Goal: Task Accomplishment & Management: Use online tool/utility

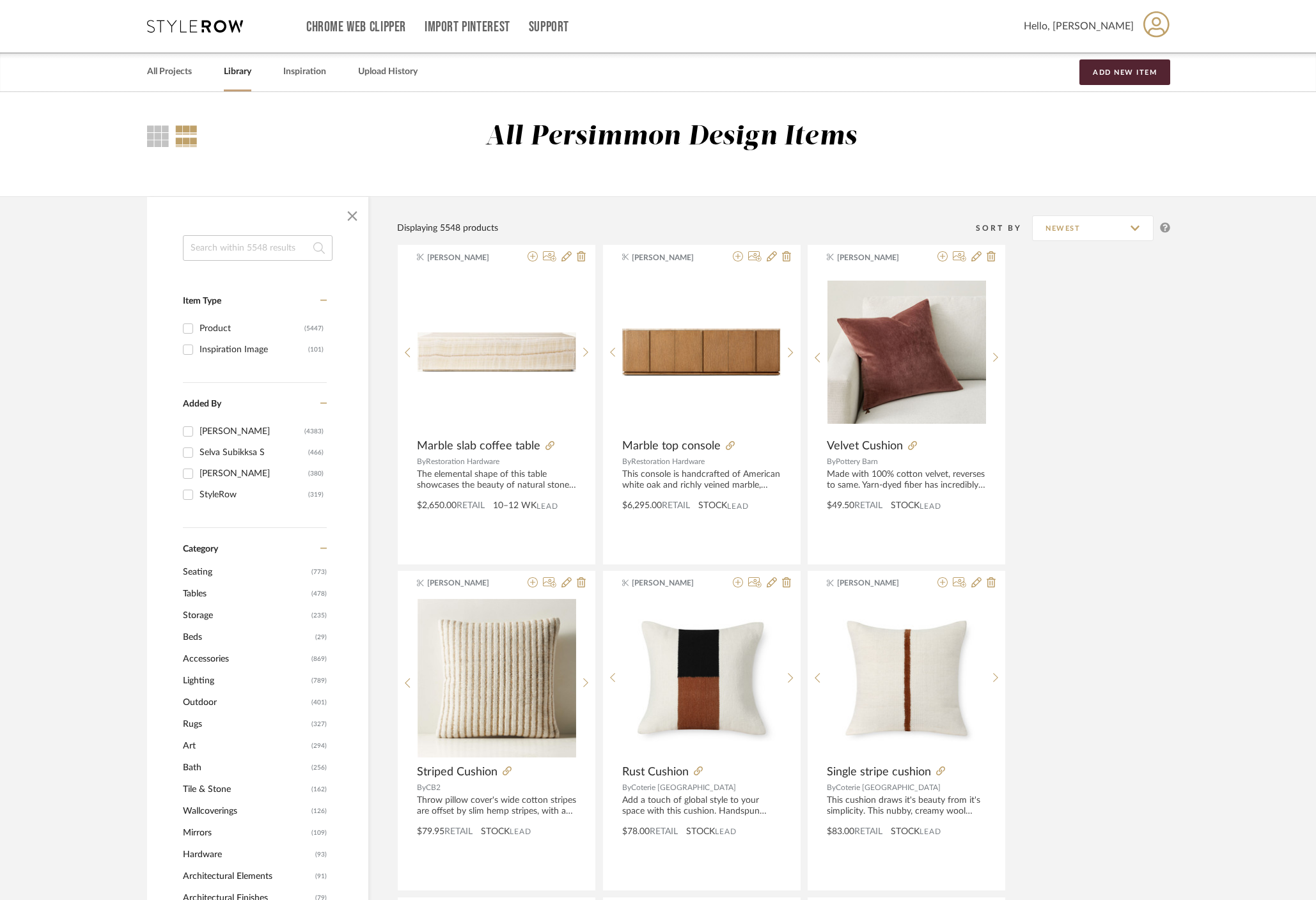
click at [195, 600] on span "Tables" at bounding box center [245, 594] width 125 height 22
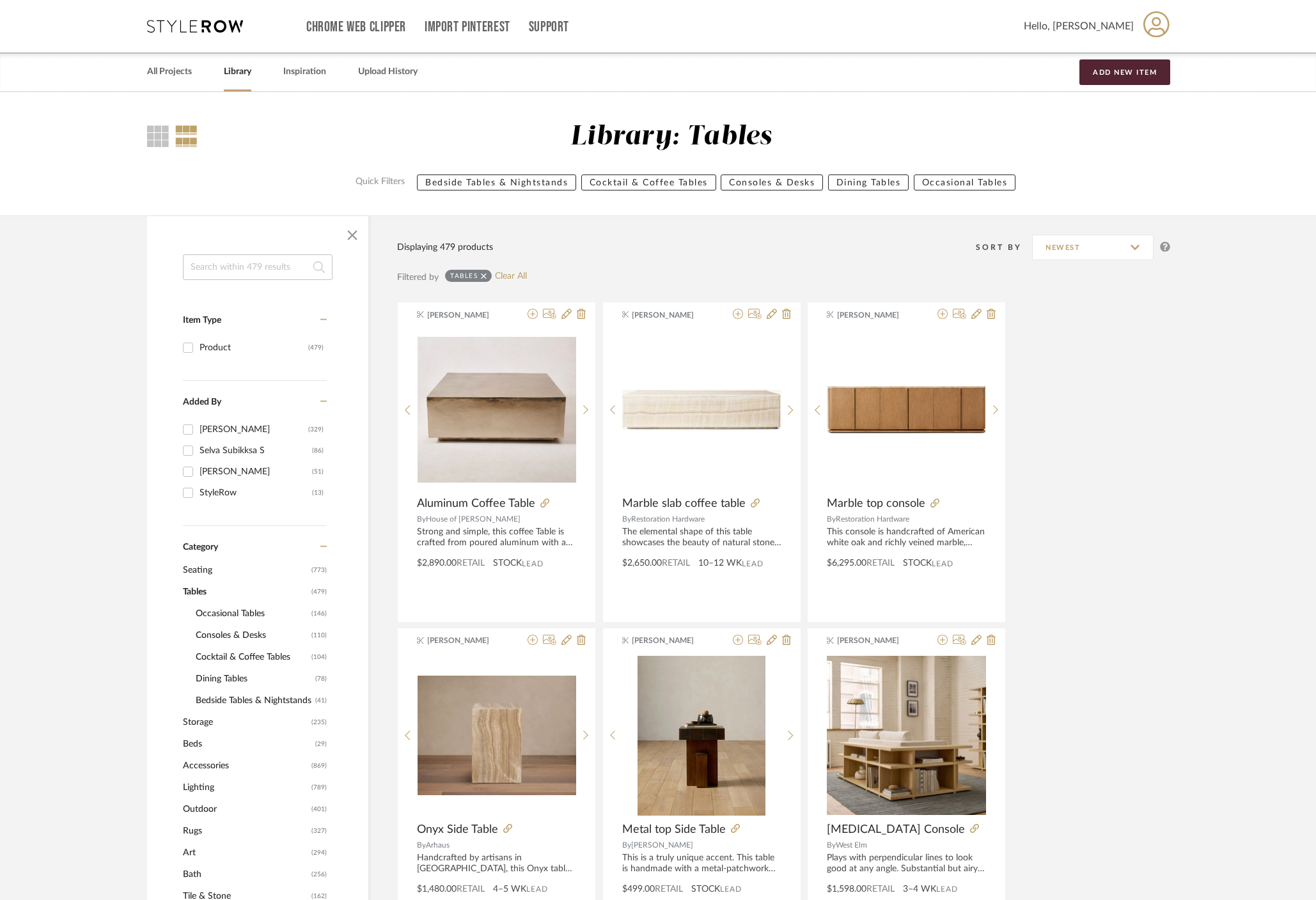
click at [243, 657] on span "Cocktail & Coffee Tables" at bounding box center [252, 657] width 112 height 22
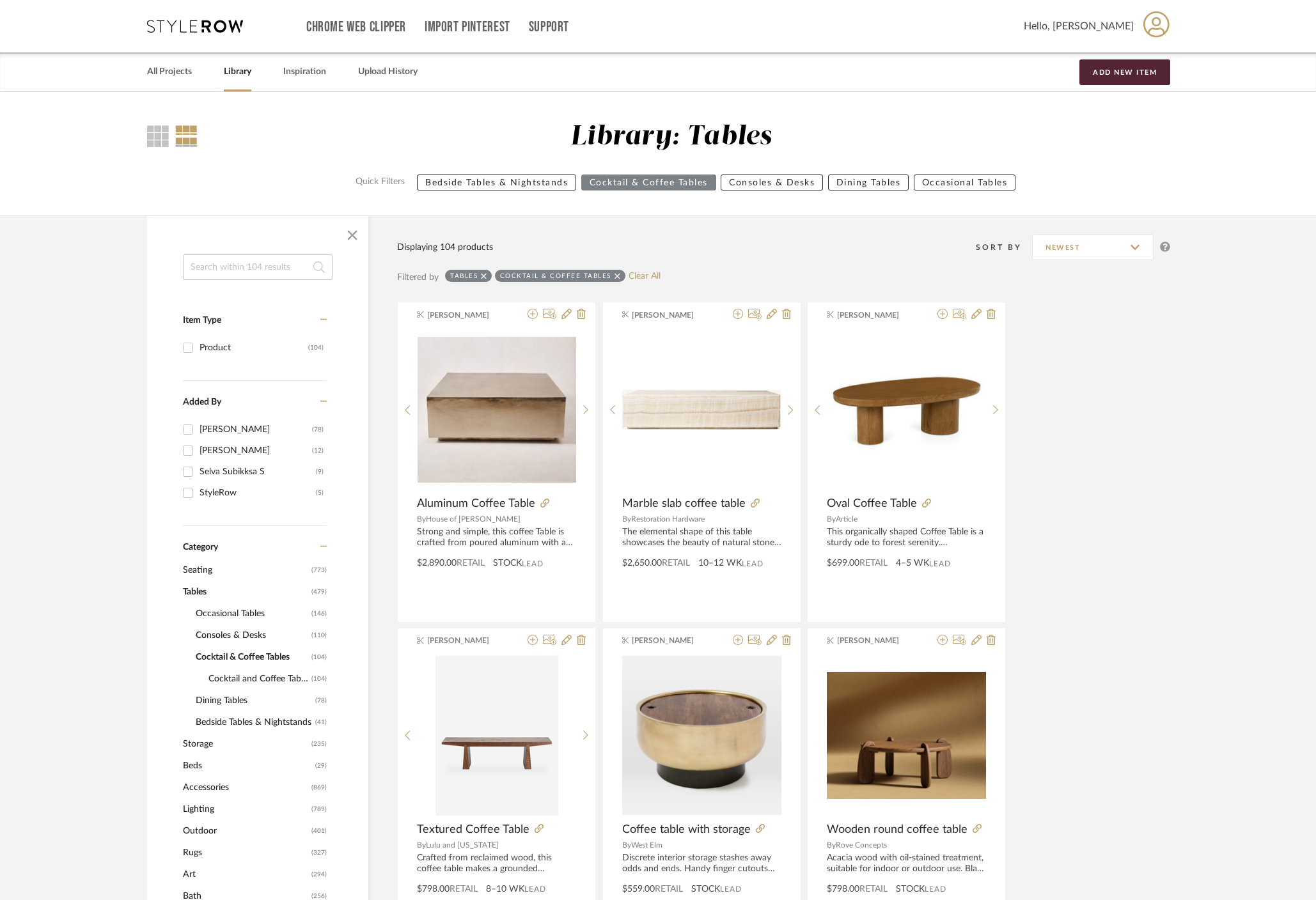
click at [242, 636] on span "Consoles & Desks" at bounding box center [252, 635] width 112 height 22
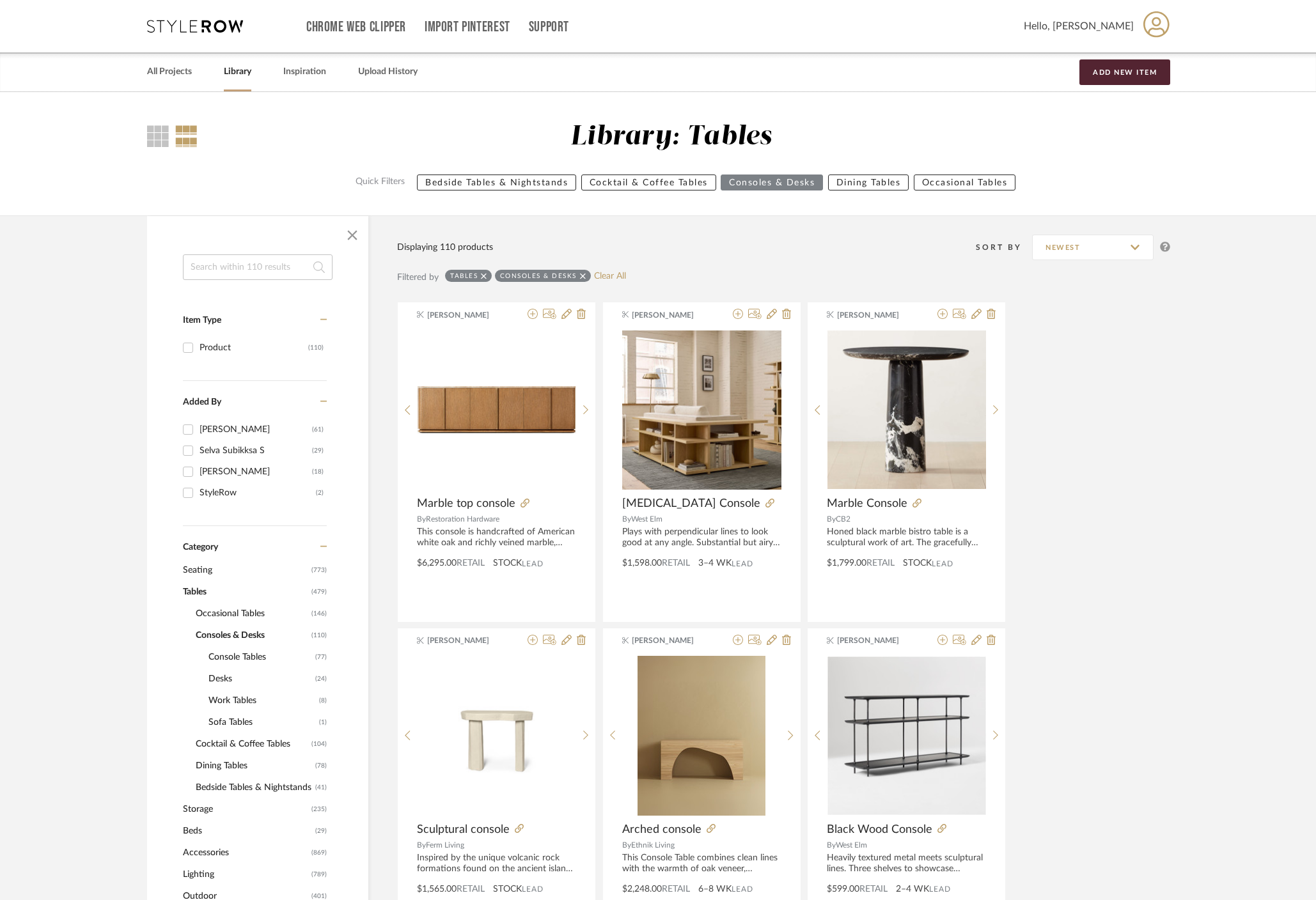
click at [228, 661] on span "Console Tables" at bounding box center [261, 657] width 104 height 22
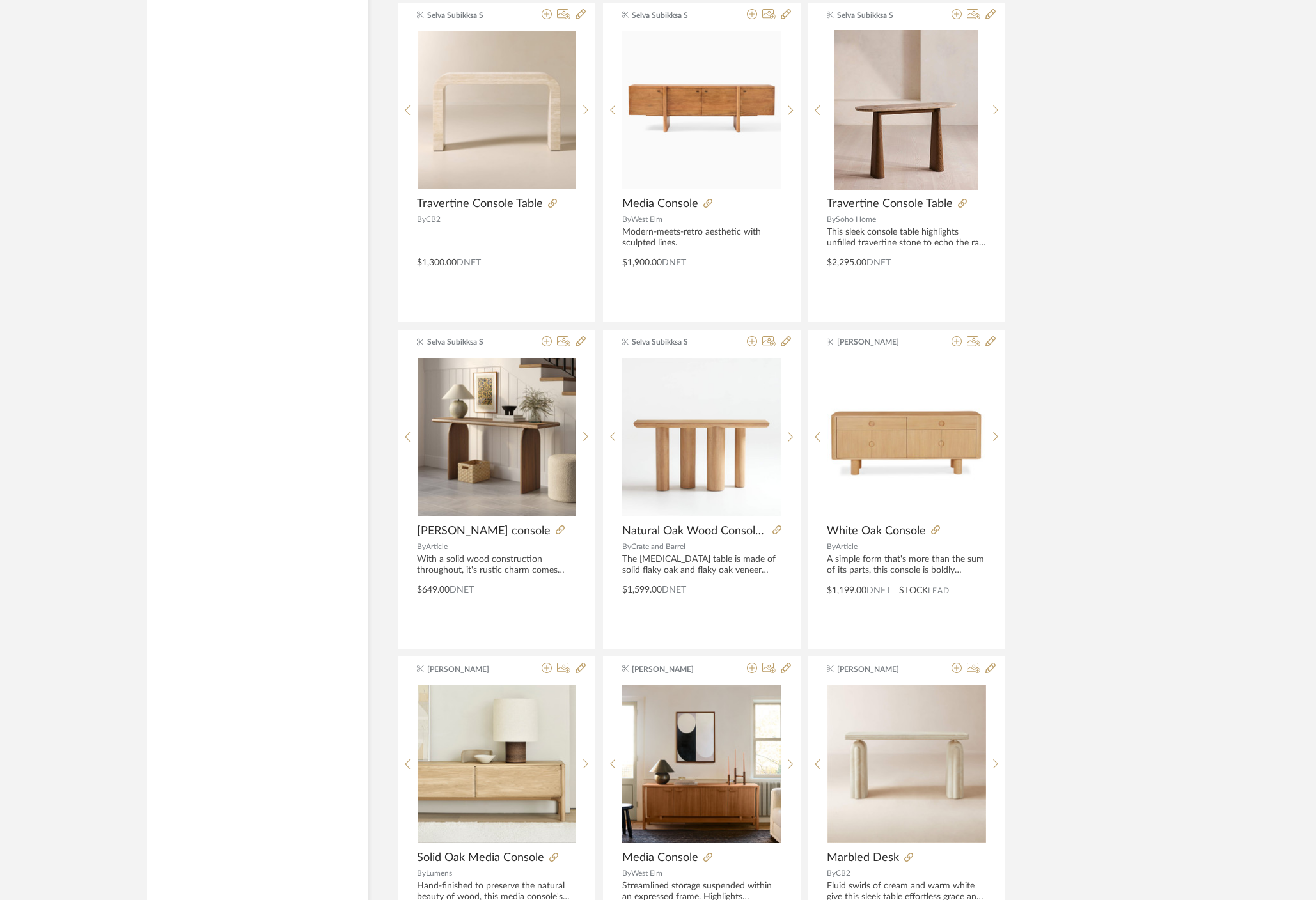
scroll to position [2264, 0]
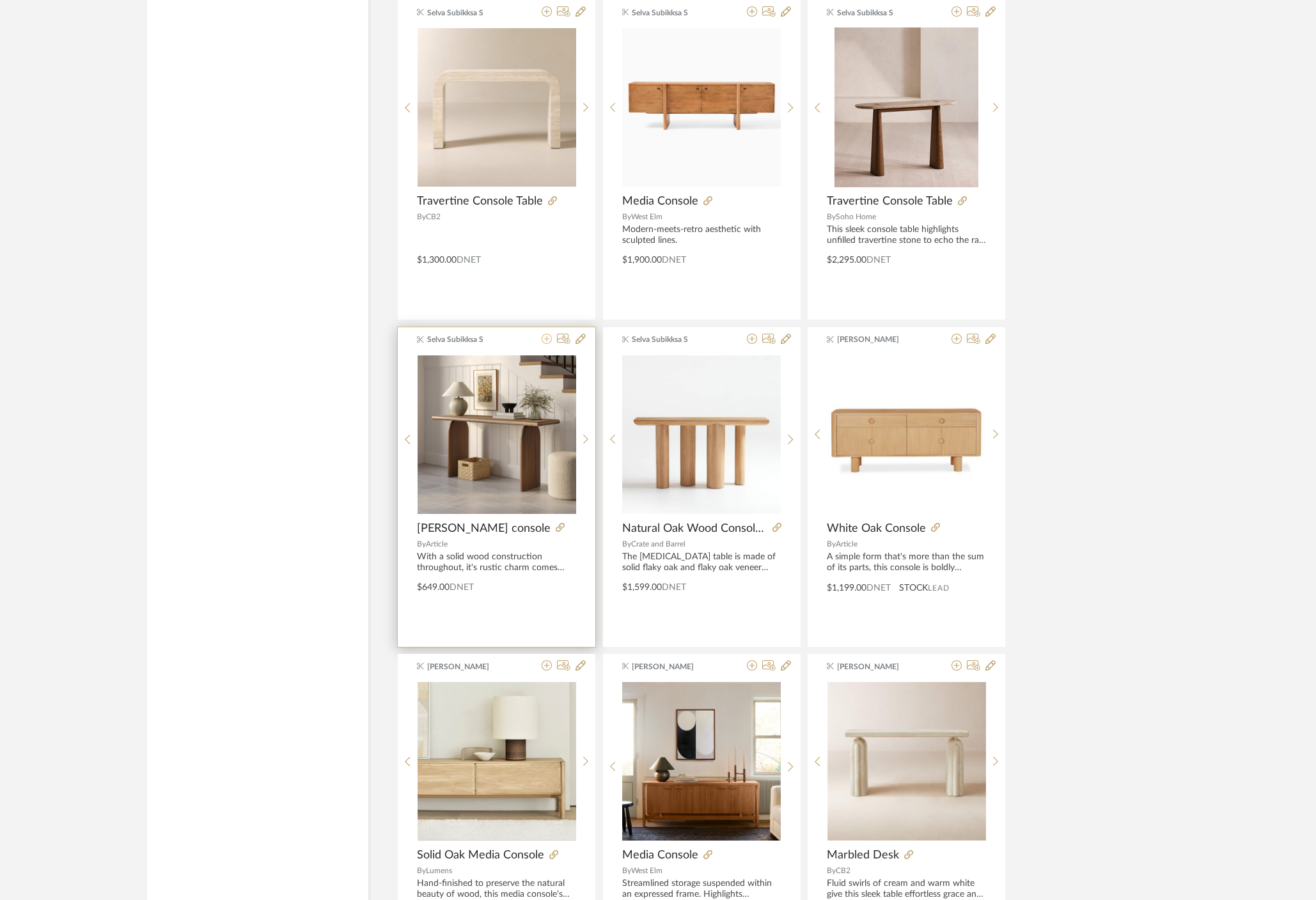
click at [545, 341] on icon at bounding box center [546, 338] width 11 height 11
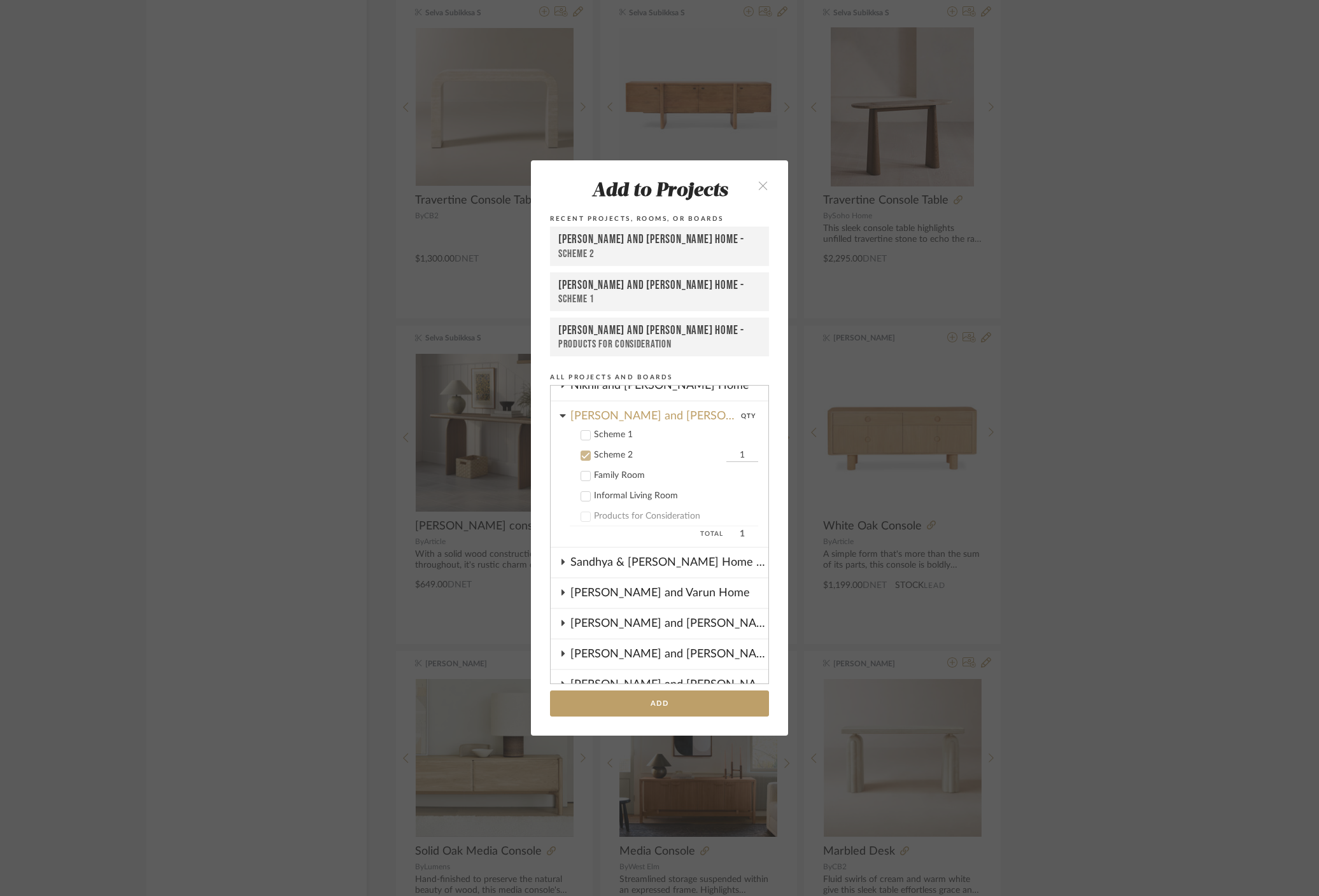
scroll to position [284, 0]
click at [581, 436] on icon at bounding box center [585, 439] width 9 height 9
click at [693, 699] on button "Add" at bounding box center [660, 703] width 219 height 26
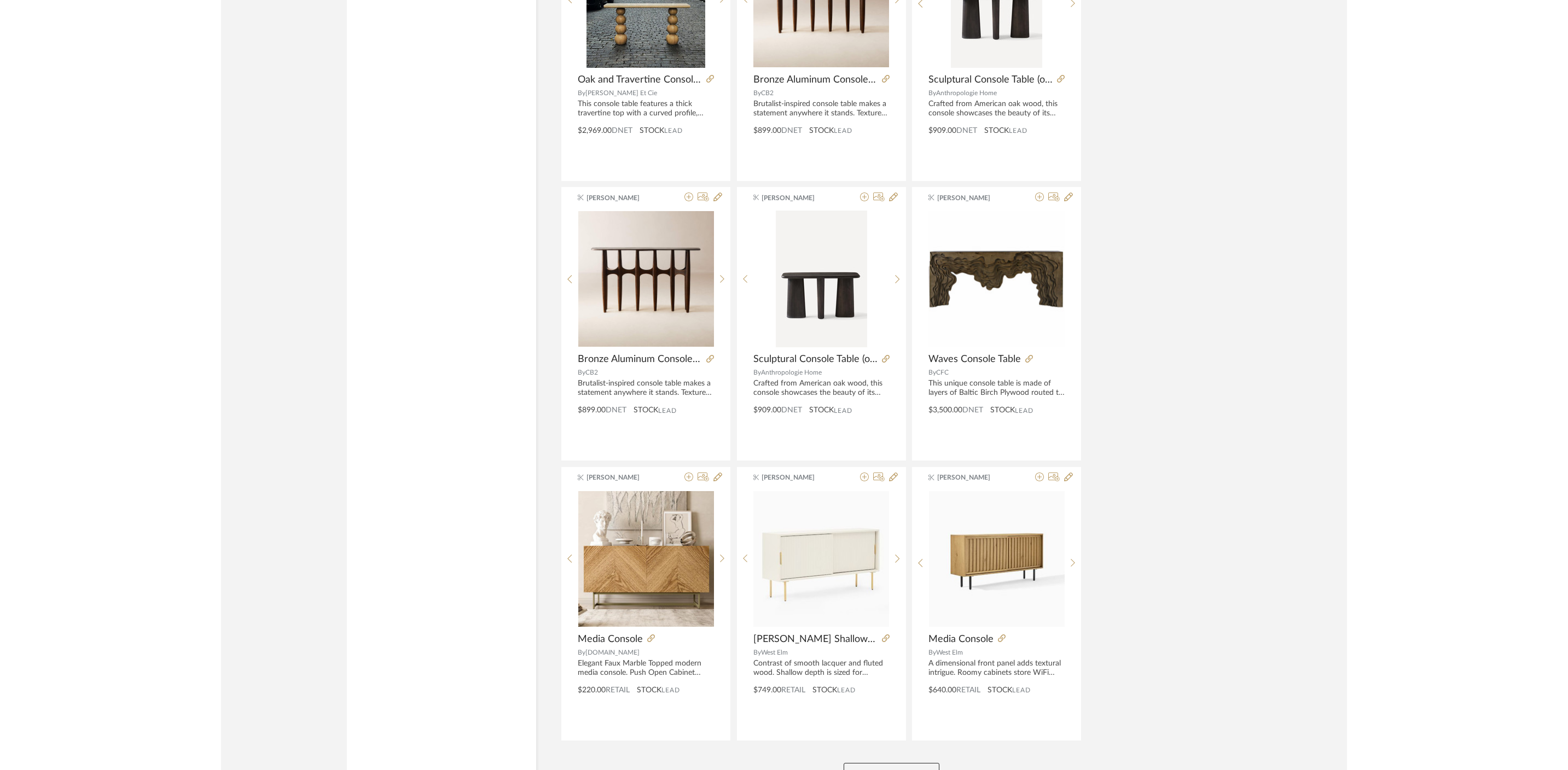
scroll to position [2956, 0]
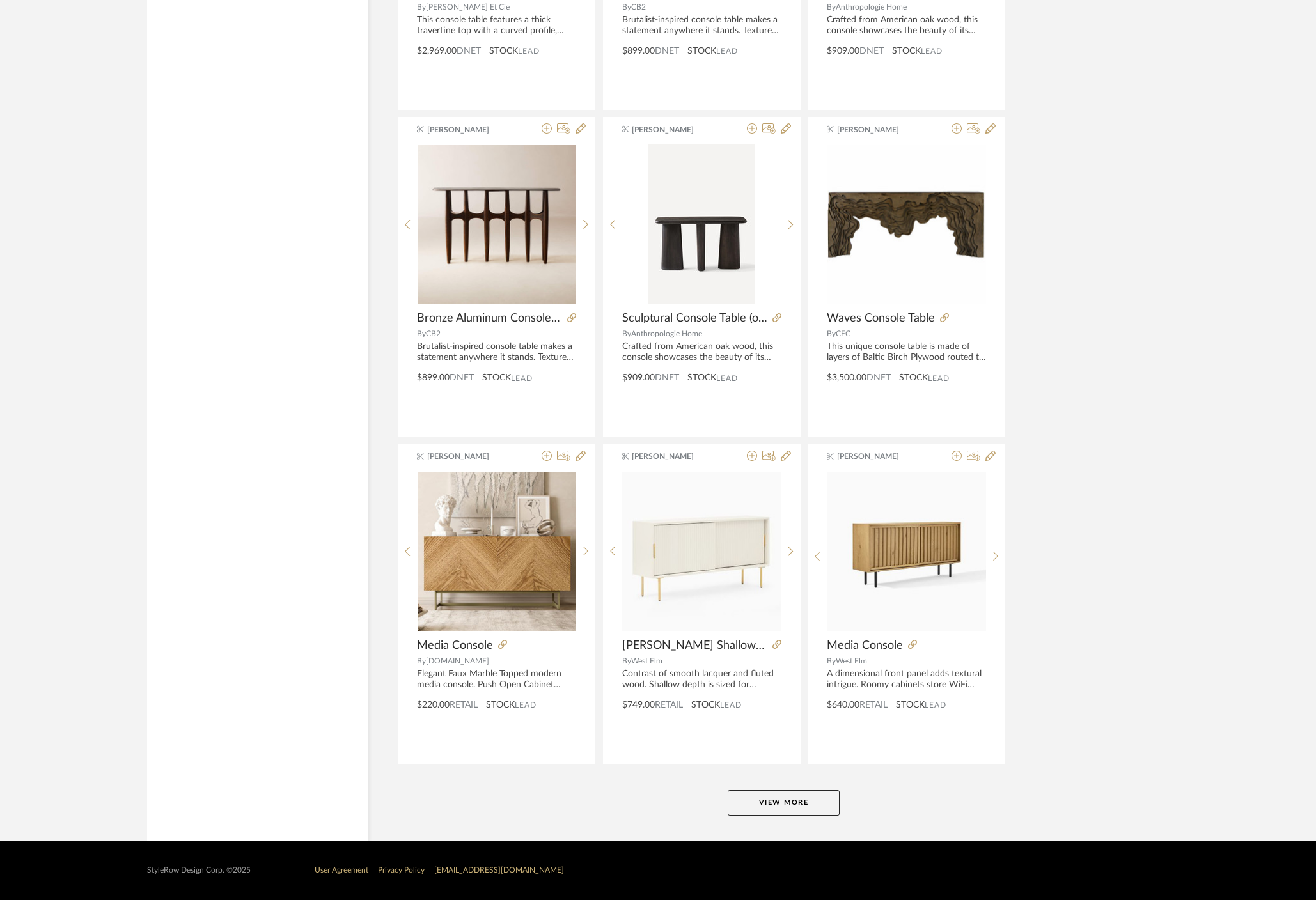
click at [751, 800] on button "View More" at bounding box center [783, 804] width 112 height 26
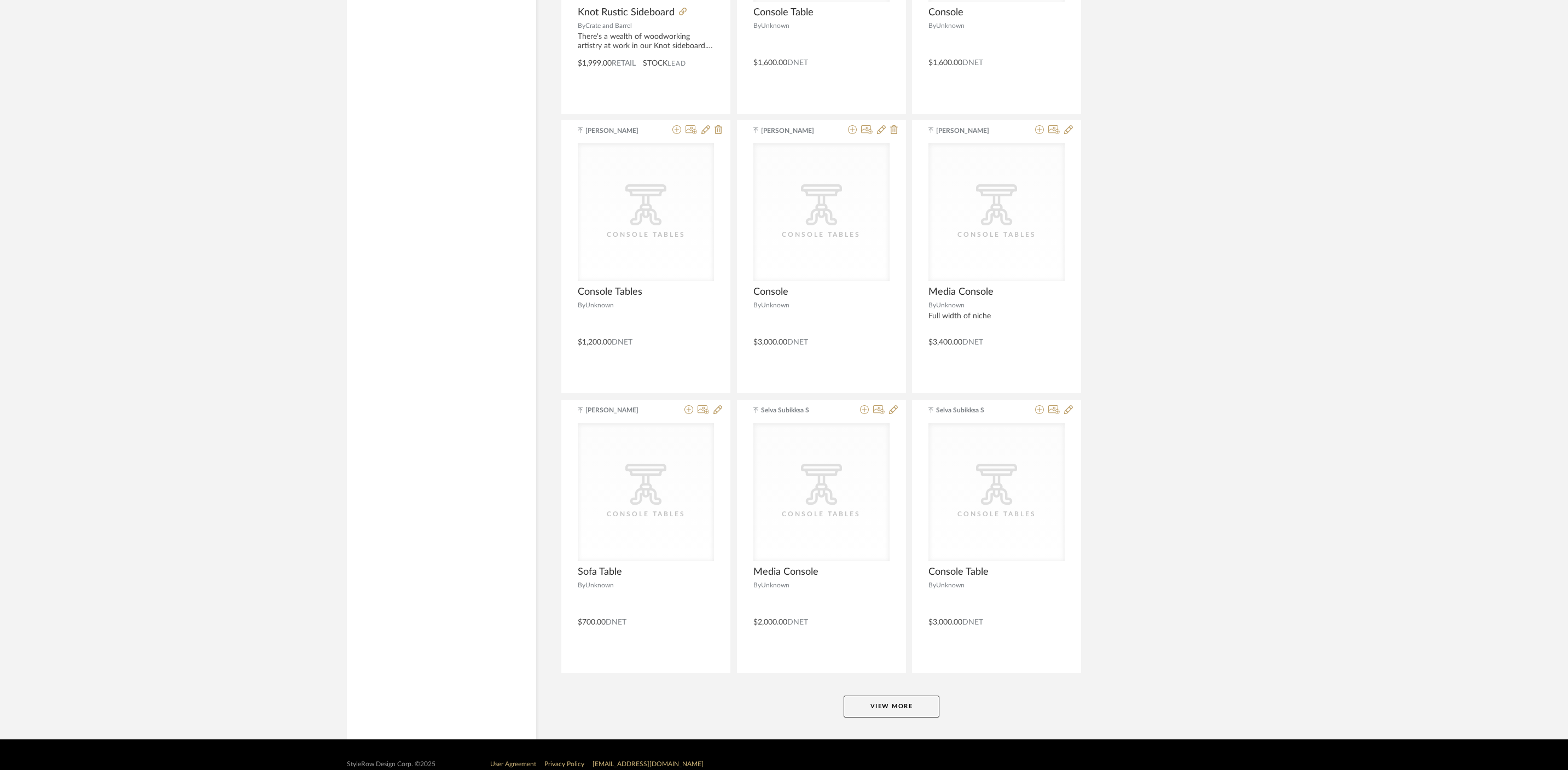
scroll to position [6314, 0]
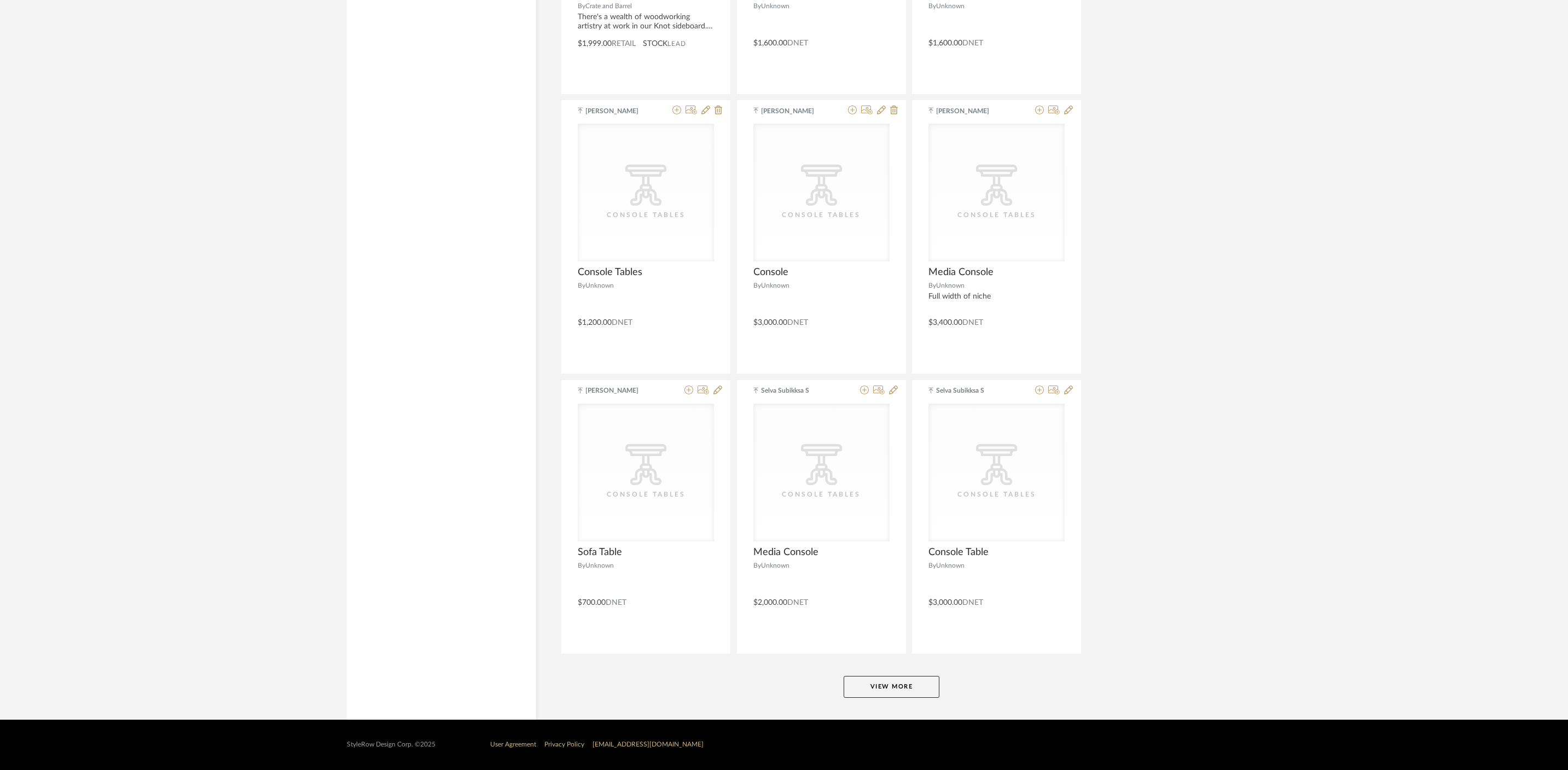
click at [914, 680] on button "View More" at bounding box center [891, 688] width 96 height 22
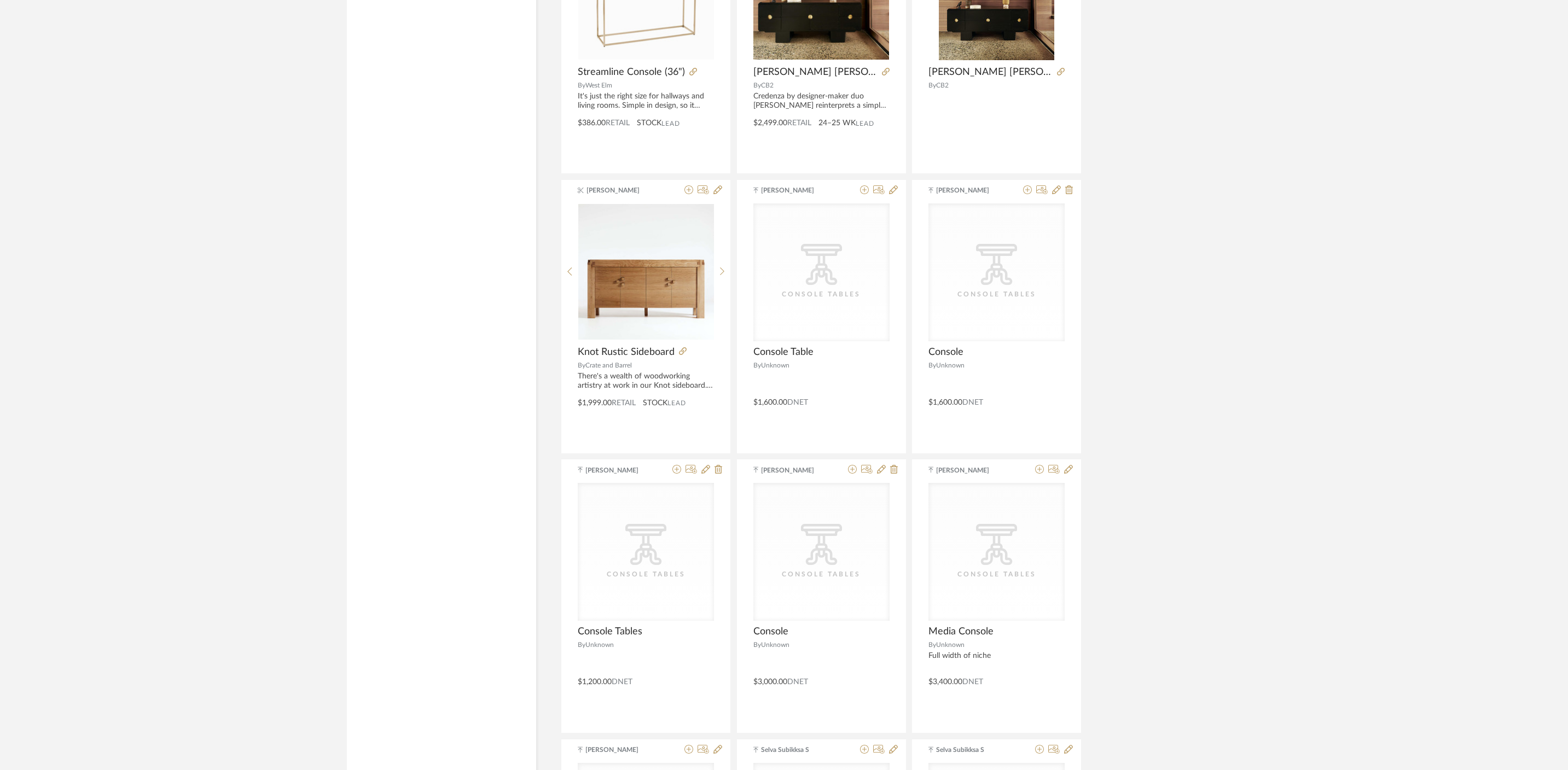
scroll to position [5939, 0]
